Goal: Communication & Community: Ask a question

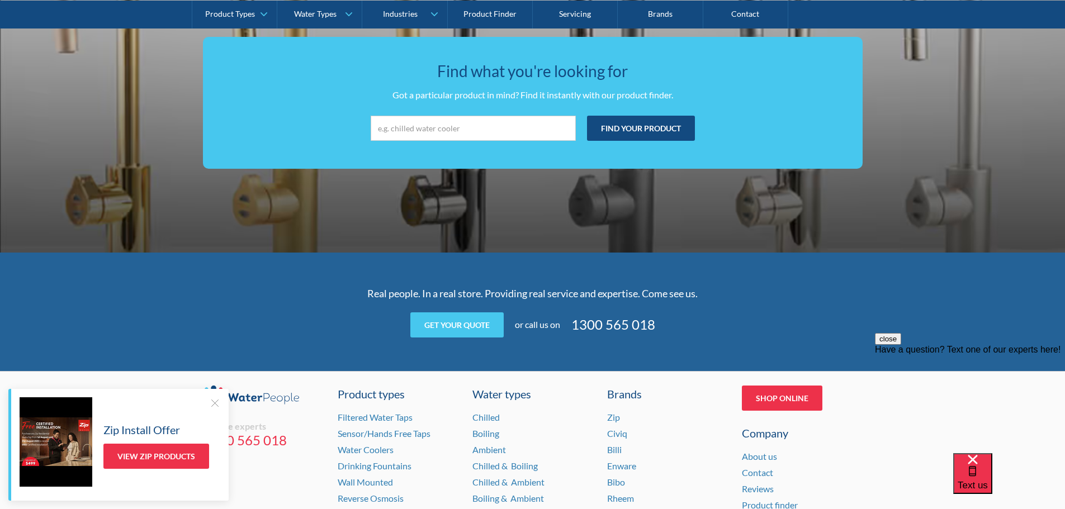
scroll to position [2124, 0]
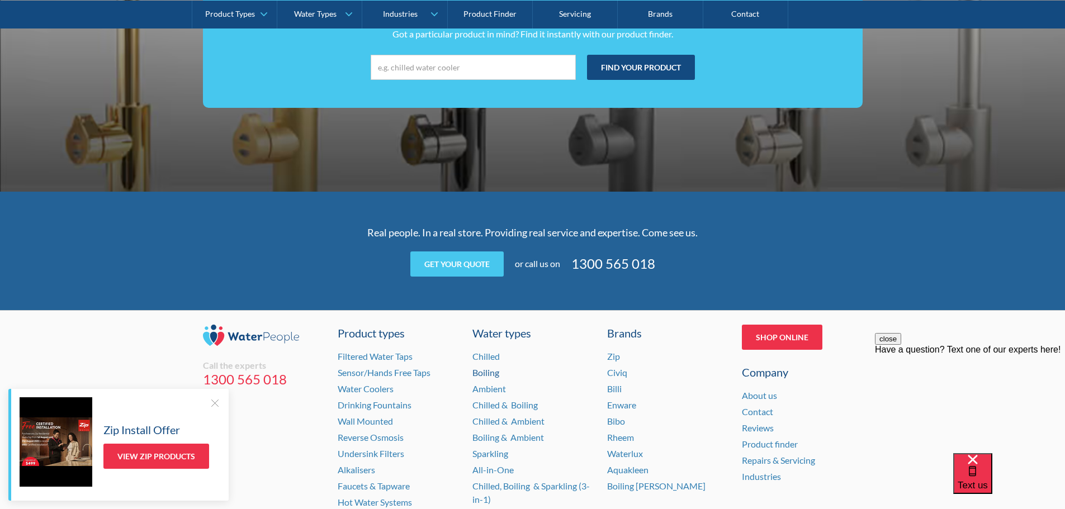
click at [491, 375] on link "Boiling" at bounding box center [485, 372] width 27 height 11
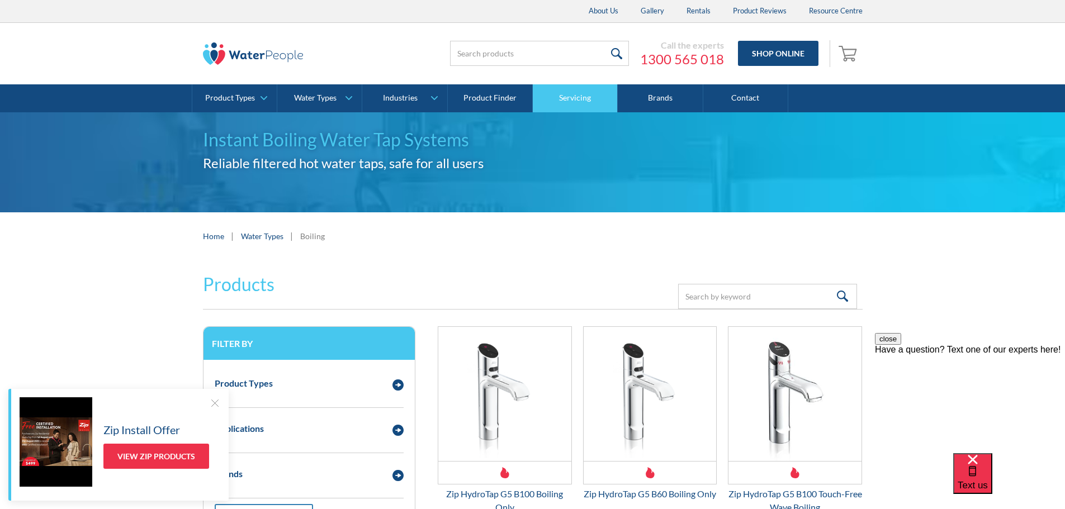
click at [578, 99] on link "Servicing" at bounding box center [575, 98] width 85 height 28
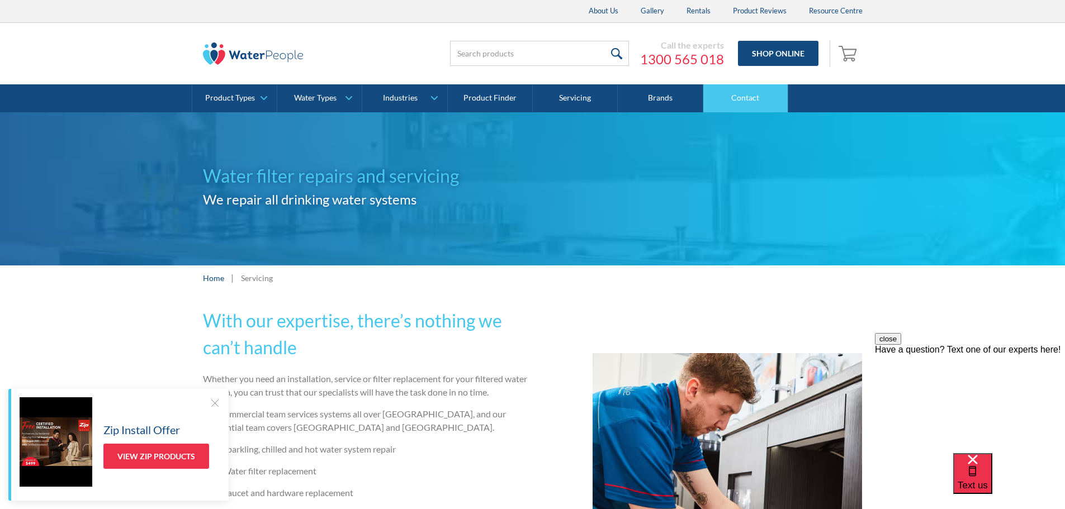
click at [741, 101] on link "Contact" at bounding box center [745, 98] width 85 height 28
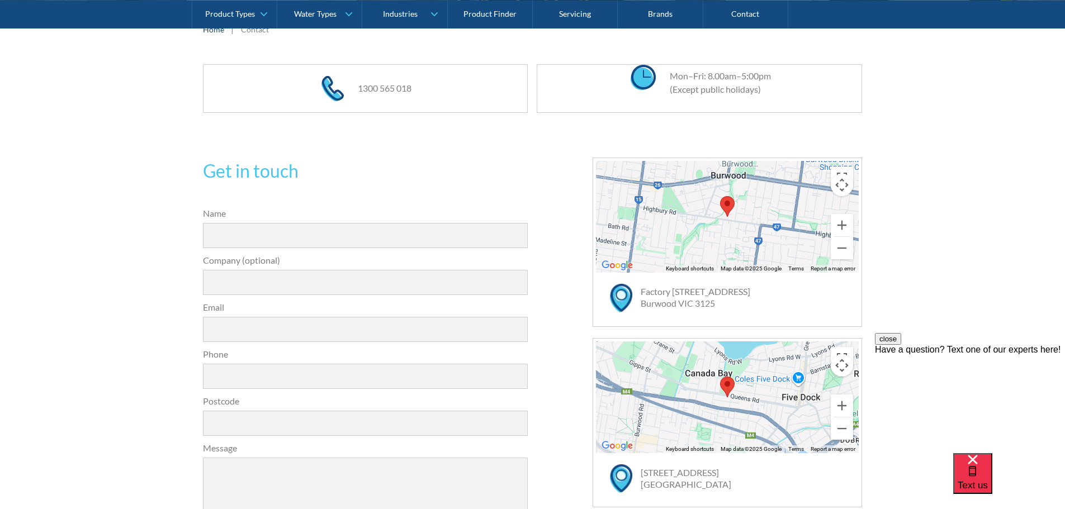
scroll to position [224, 0]
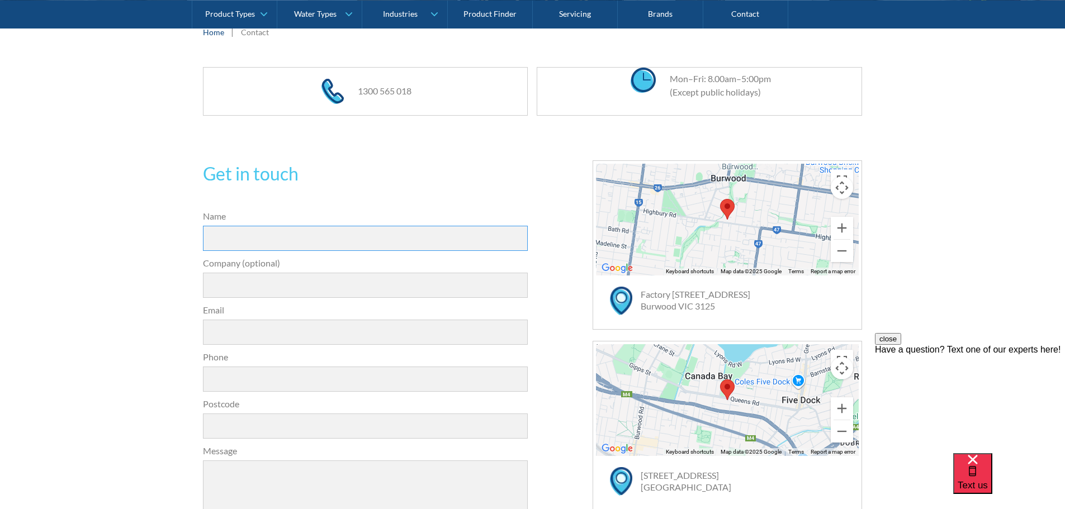
click at [230, 243] on input "Name" at bounding box center [365, 238] width 325 height 25
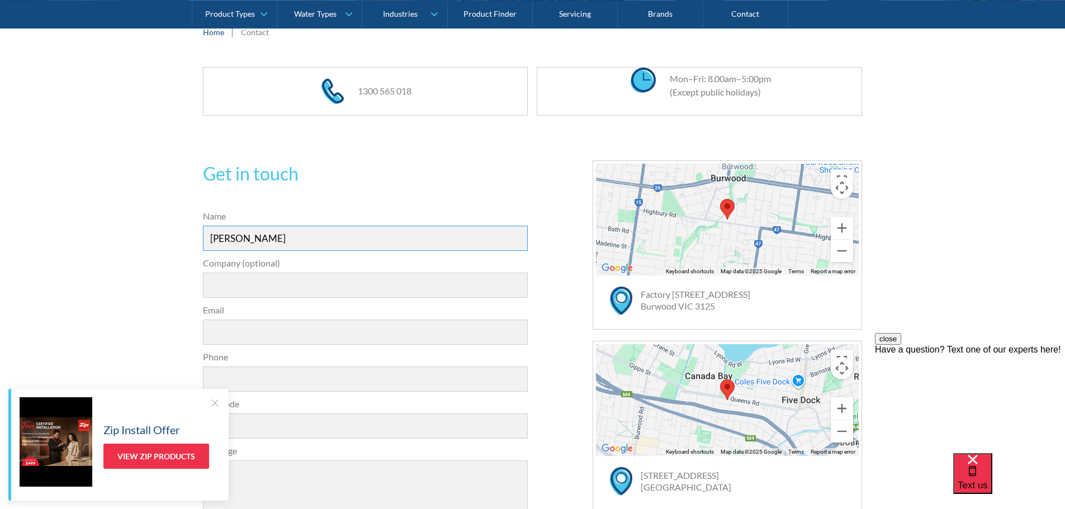
type input "Audrey Lynikas"
click at [230, 287] on input "Company (optional)" at bounding box center [365, 285] width 325 height 25
type input "Templestowe Valley Primary School"
click at [241, 336] on input "Email" at bounding box center [365, 332] width 325 height 25
type input "templestowe.valley.ps@education.vic.gov.au"
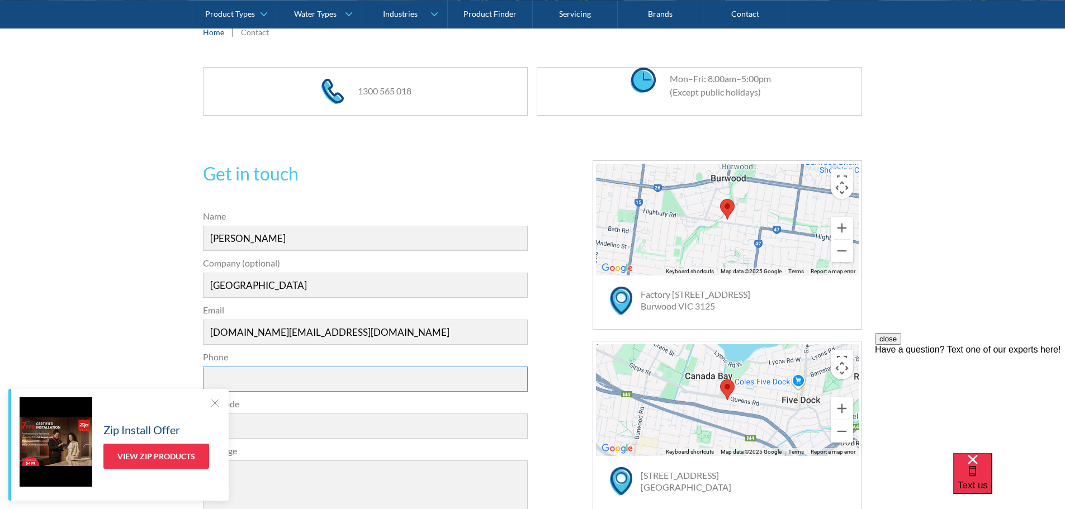
click at [242, 386] on input "Phone" at bounding box center [365, 379] width 325 height 25
type input "8850 5777"
click at [215, 404] on div at bounding box center [214, 402] width 11 height 11
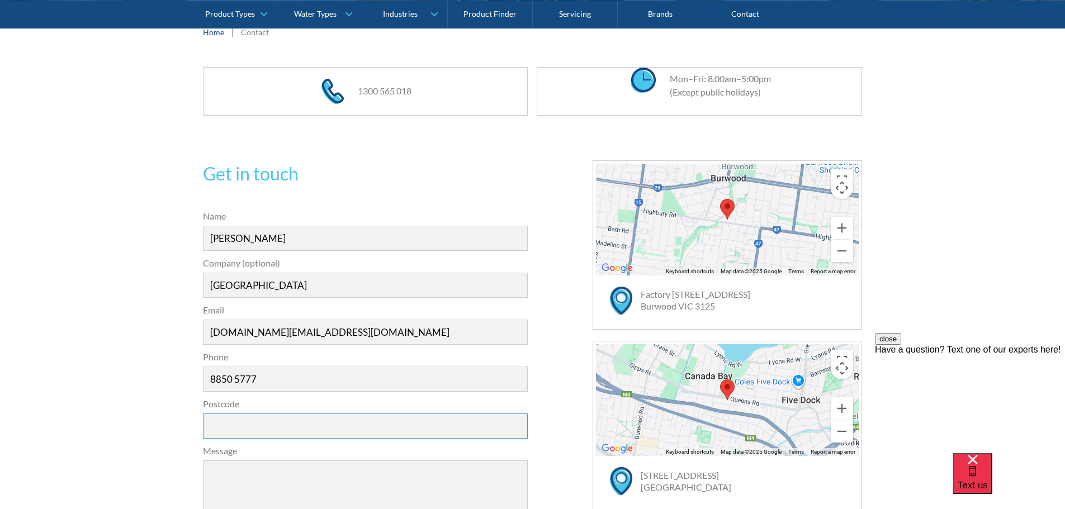
click at [247, 434] on input "Postcode" at bounding box center [365, 426] width 325 height 25
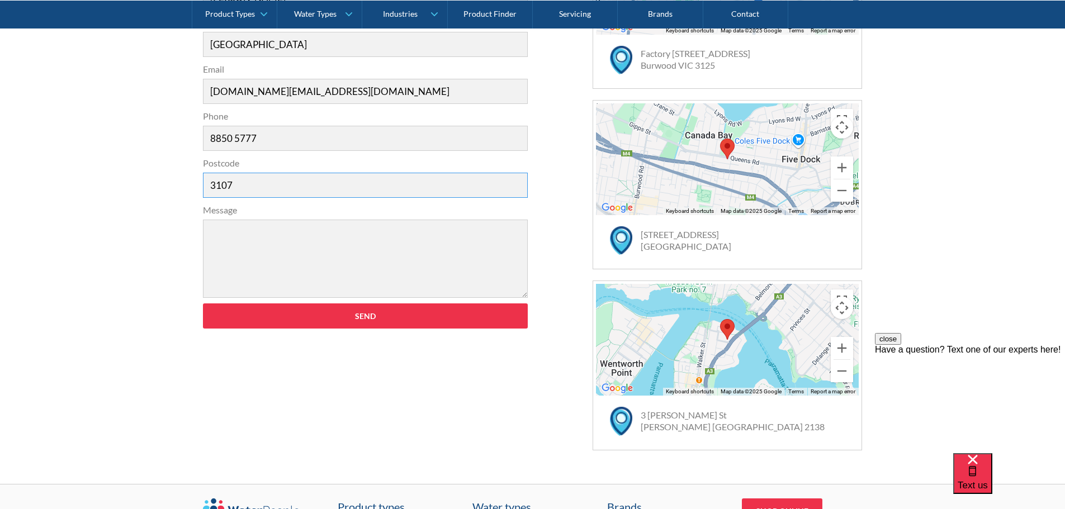
scroll to position [503, 0]
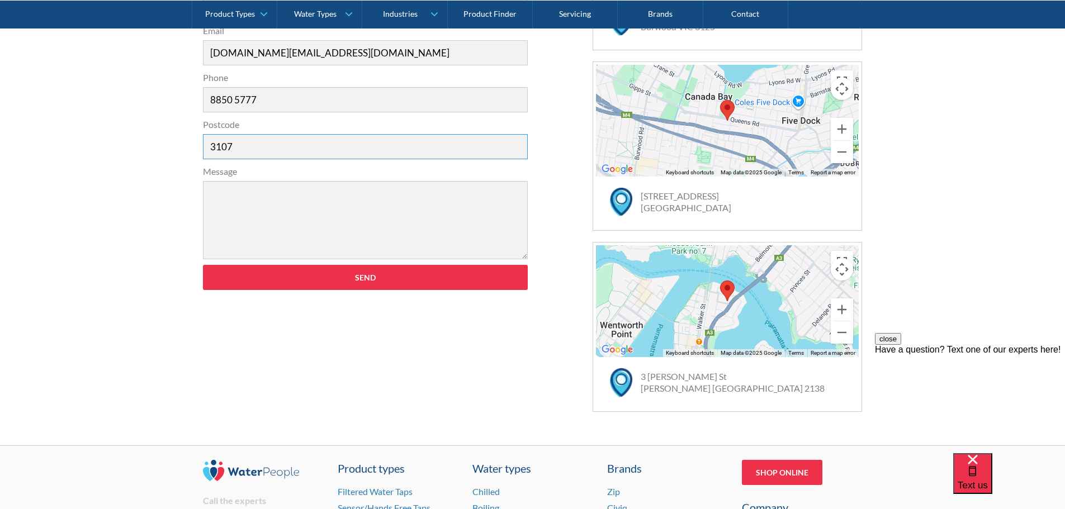
type input "3107"
click at [233, 189] on textarea "Message" at bounding box center [365, 220] width 325 height 78
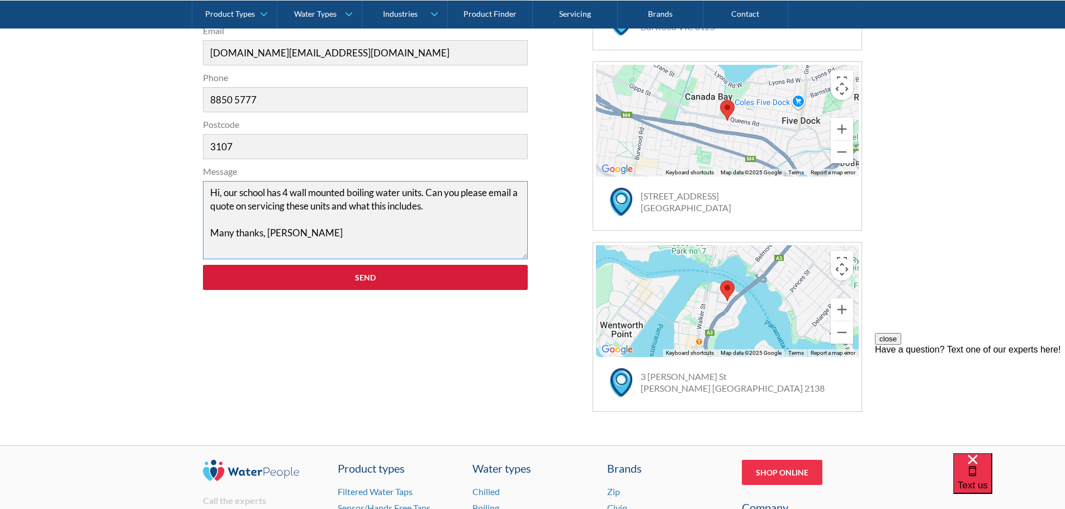
type textarea "Hi, our school has 4 wall mounted boiling water units. Can you please email a q…"
click at [364, 277] on input "Send" at bounding box center [365, 277] width 325 height 25
